Goal: Task Accomplishment & Management: Complete application form

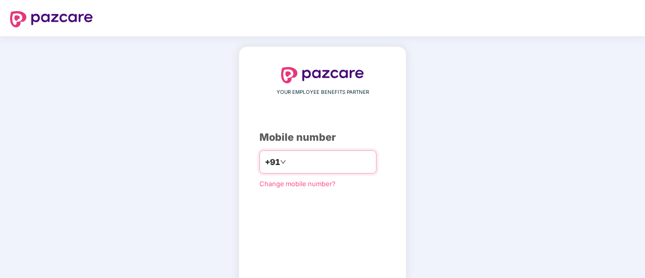
click at [290, 163] on input "number" at bounding box center [329, 162] width 83 height 16
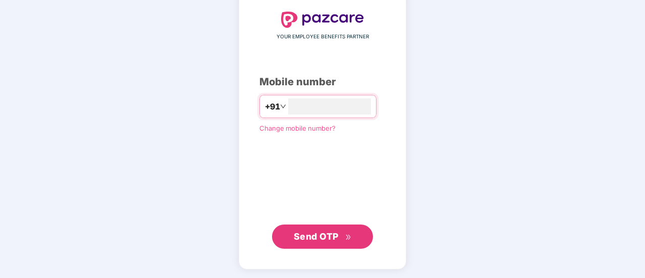
scroll to position [55, 0]
click at [324, 234] on span "Send OTP" at bounding box center [316, 236] width 45 height 11
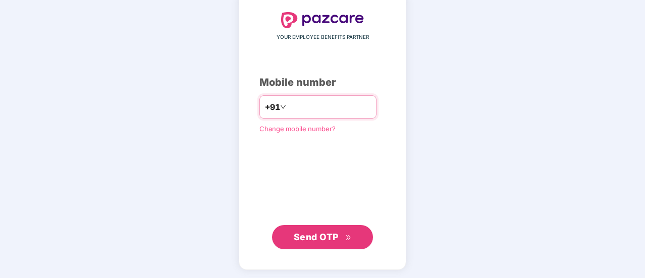
click at [318, 110] on input "**********" at bounding box center [329, 107] width 83 height 16
type input "**********"
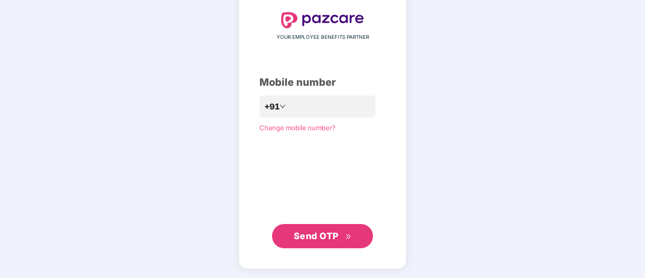
click at [320, 238] on span "Send OTP" at bounding box center [316, 236] width 45 height 11
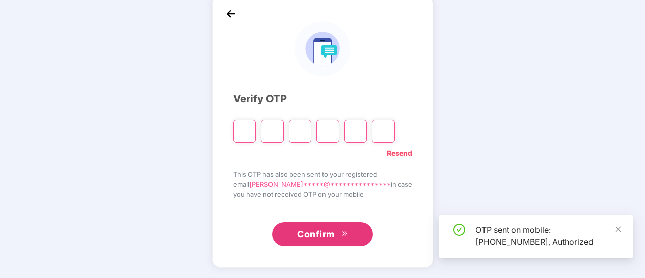
scroll to position [50, 0]
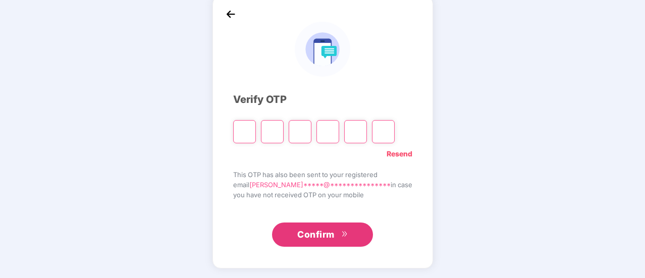
type input "*"
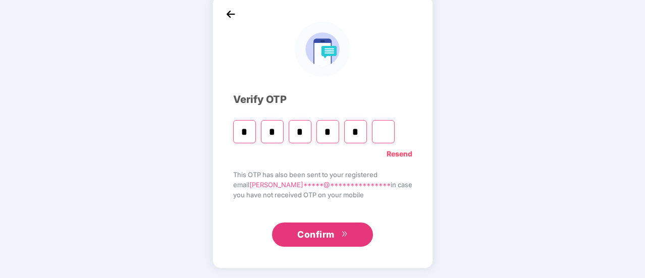
type input "*"
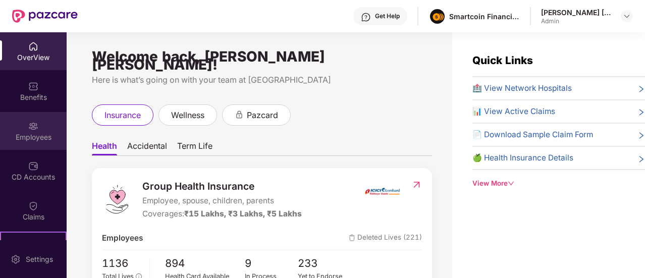
click at [55, 129] on div "Employees" at bounding box center [33, 131] width 67 height 38
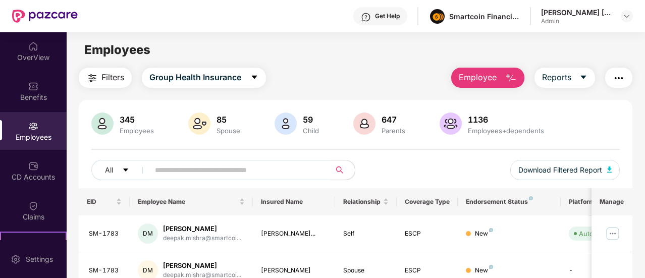
click at [473, 76] on span "Employee" at bounding box center [478, 77] width 38 height 13
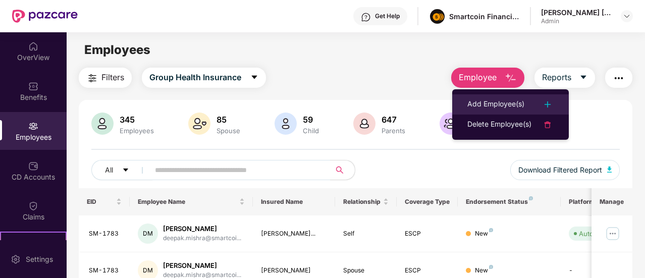
click at [485, 98] on div "Add Employee(s)" at bounding box center [495, 104] width 57 height 12
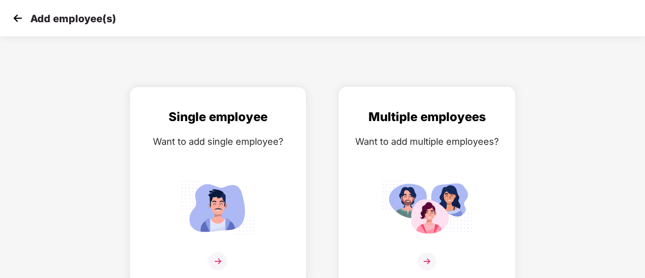
click at [437, 168] on div "Multiple employees Want to add multiple employees?" at bounding box center [426, 196] width 155 height 176
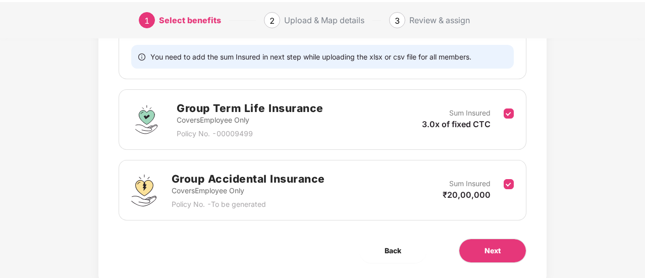
scroll to position [269, 0]
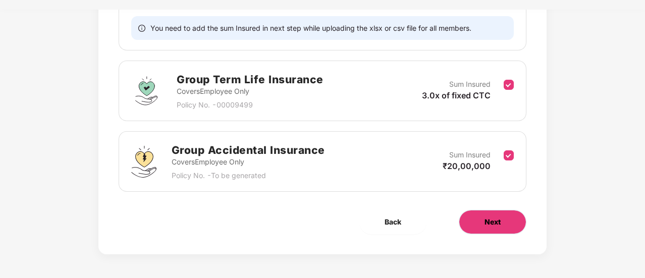
click at [484, 216] on button "Next" at bounding box center [493, 222] width 68 height 24
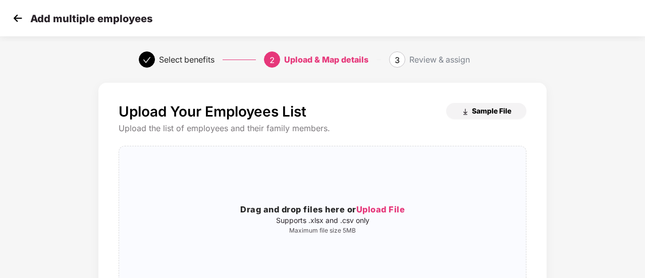
click at [483, 113] on span "Sample File" at bounding box center [491, 111] width 39 height 10
click at [381, 215] on span "Upload File" at bounding box center [380, 209] width 49 height 10
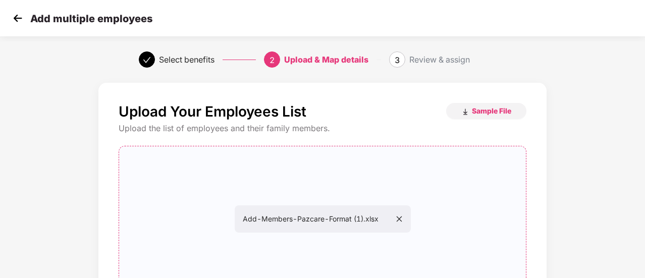
scroll to position [127, 0]
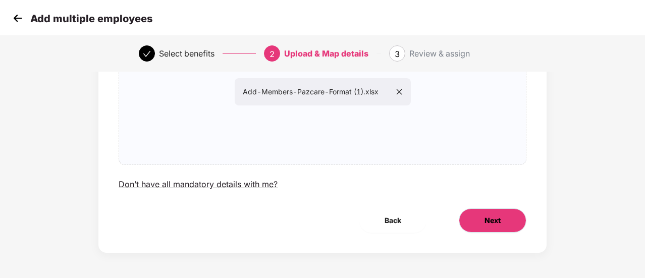
click at [470, 214] on button "Next" at bounding box center [493, 220] width 68 height 24
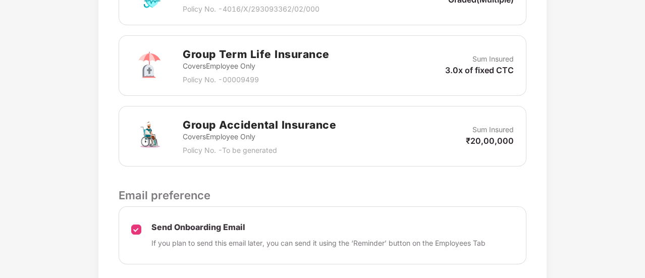
scroll to position [375, 0]
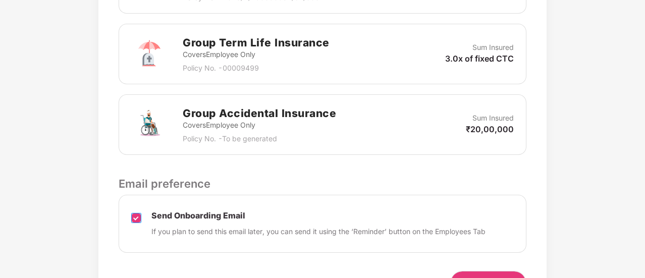
click at [136, 222] on label at bounding box center [136, 225] width 10 height 26
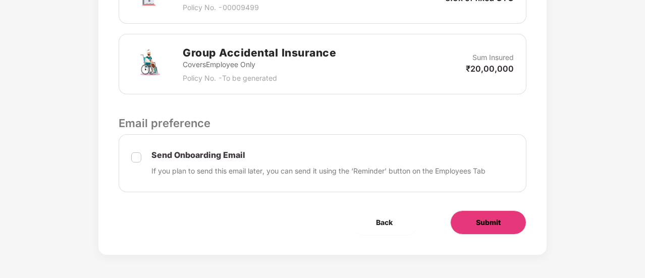
click at [488, 224] on span "Submit" at bounding box center [488, 222] width 25 height 11
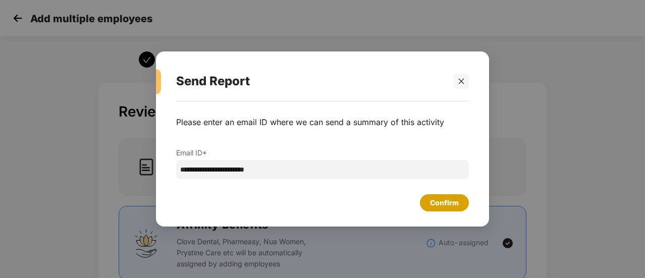
click at [430, 199] on div "Confirm" at bounding box center [444, 202] width 49 height 17
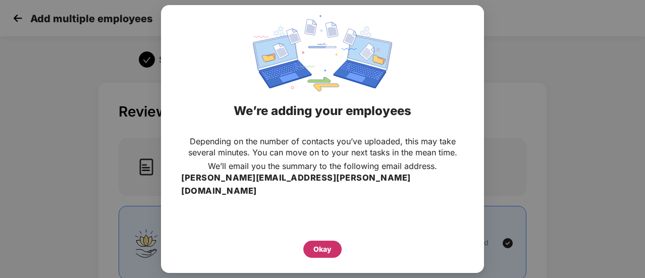
click at [334, 241] on div "Okay" at bounding box center [322, 249] width 38 height 17
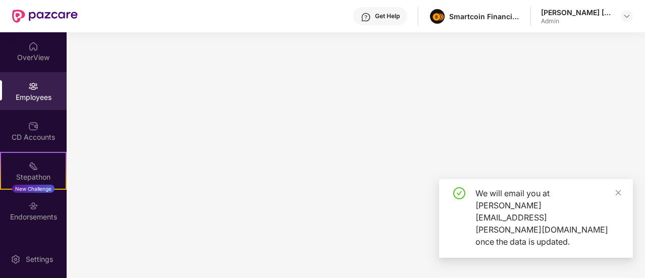
click at [43, 94] on div "Employees" at bounding box center [33, 97] width 67 height 10
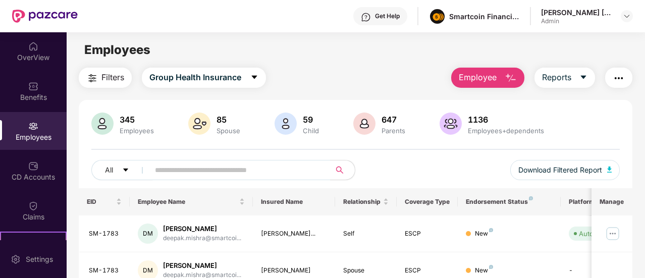
click at [471, 75] on span "Employee" at bounding box center [478, 77] width 38 height 13
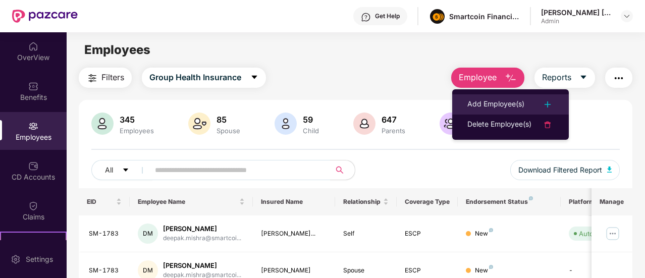
click at [478, 95] on li "Add Employee(s)" at bounding box center [510, 104] width 117 height 20
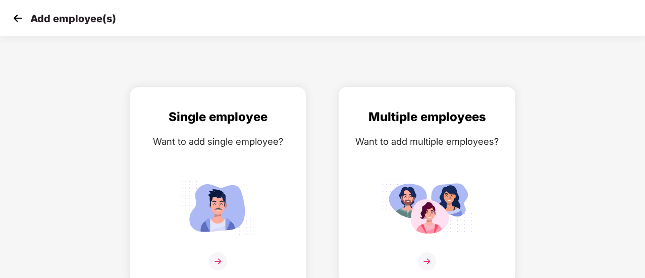
click at [378, 140] on div "Want to add multiple employees?" at bounding box center [426, 141] width 155 height 15
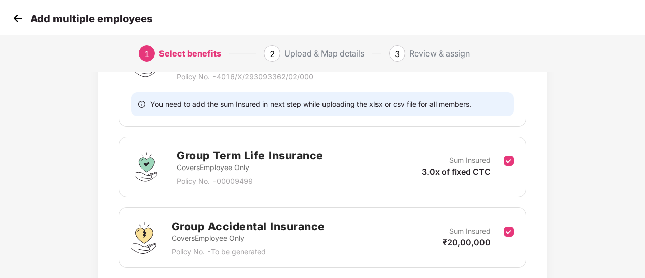
scroll to position [269, 0]
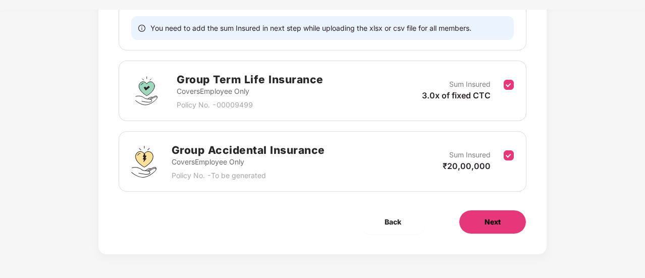
click at [483, 219] on button "Next" at bounding box center [493, 222] width 68 height 24
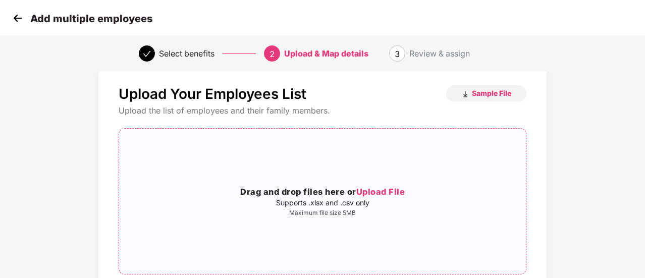
scroll to position [17, 0]
click at [379, 190] on span "Upload File" at bounding box center [380, 192] width 49 height 10
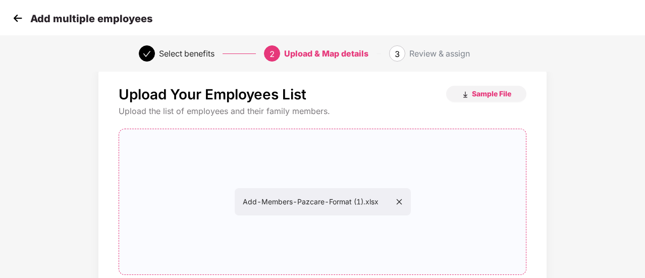
scroll to position [127, 0]
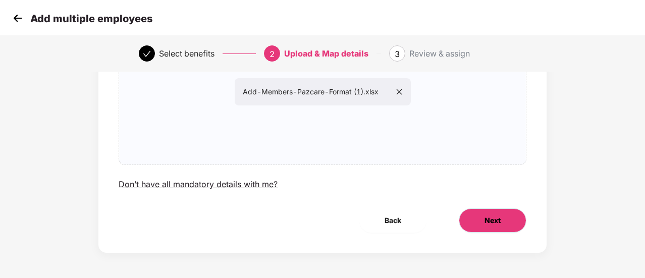
click at [508, 218] on button "Next" at bounding box center [493, 220] width 68 height 24
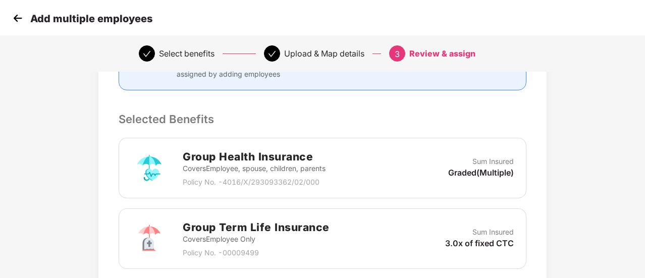
scroll to position [435, 0]
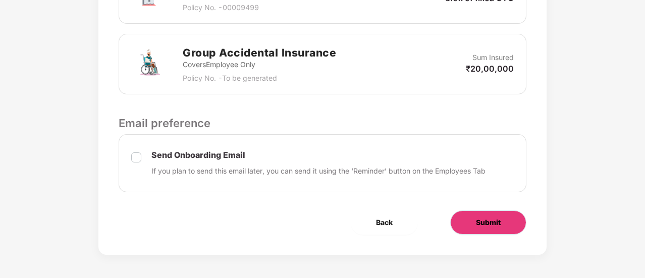
click at [489, 220] on span "Submit" at bounding box center [488, 222] width 25 height 11
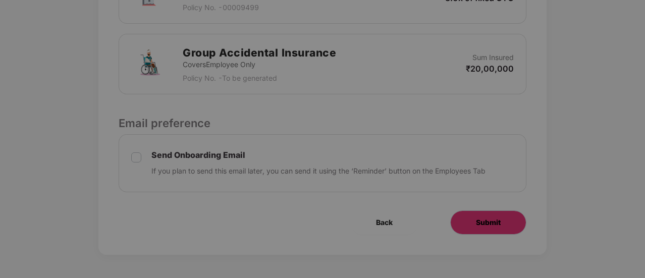
scroll to position [0, 0]
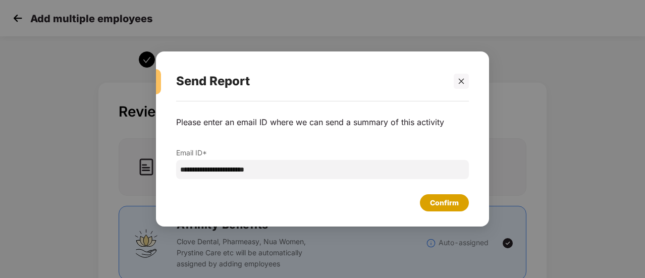
click at [459, 205] on div "Confirm" at bounding box center [444, 202] width 49 height 17
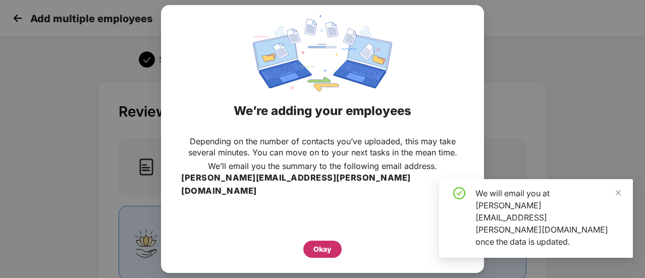
click at [328, 244] on div "Okay" at bounding box center [322, 249] width 18 height 11
